Goal: Use online tool/utility

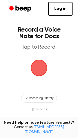
click at [43, 60] on span "button" at bounding box center [39, 67] width 15 height 15
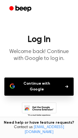
click at [43, 84] on button "Continue with Google" at bounding box center [39, 86] width 70 height 18
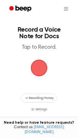
click at [38, 66] on span "button" at bounding box center [39, 68] width 17 height 17
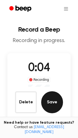
click at [49, 100] on button "Save" at bounding box center [52, 102] width 22 height 22
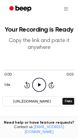
scroll to position [34, 0]
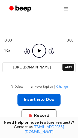
click at [20, 98] on button "Insert into Doc" at bounding box center [40, 100] width 44 height 12
